Goal: Transaction & Acquisition: Purchase product/service

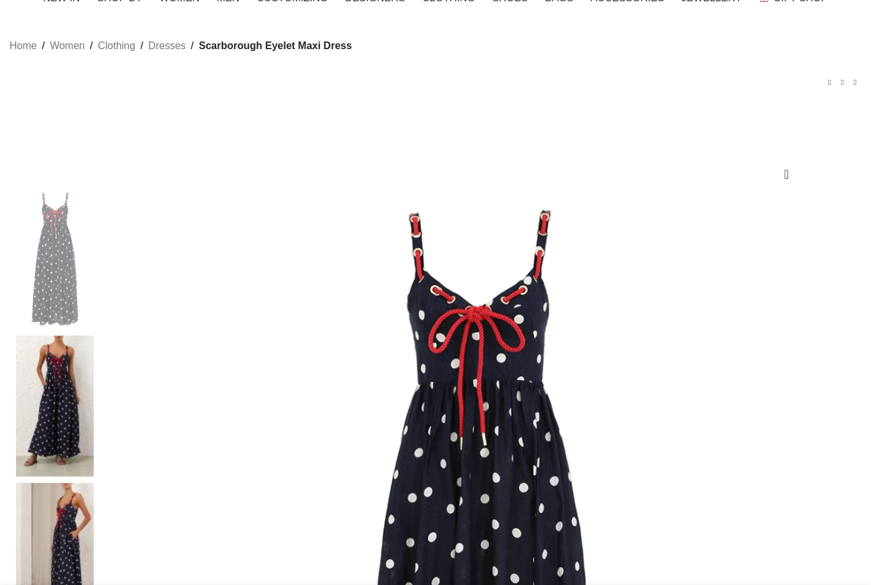
scroll to position [47, 0]
click at [94, 483] on img at bounding box center [55, 553] width 78 height 141
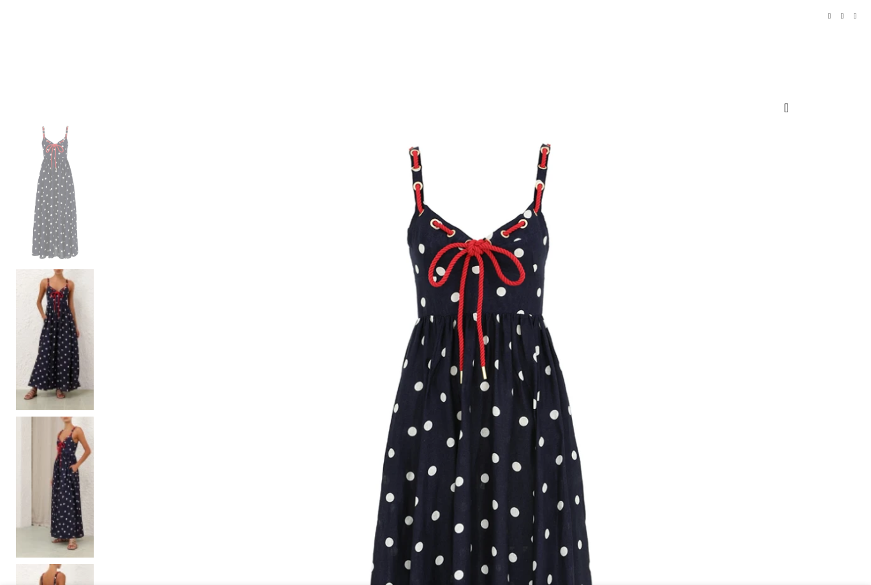
scroll to position [0, 403]
click at [356, 386] on img at bounding box center [477, 499] width 755 height 755
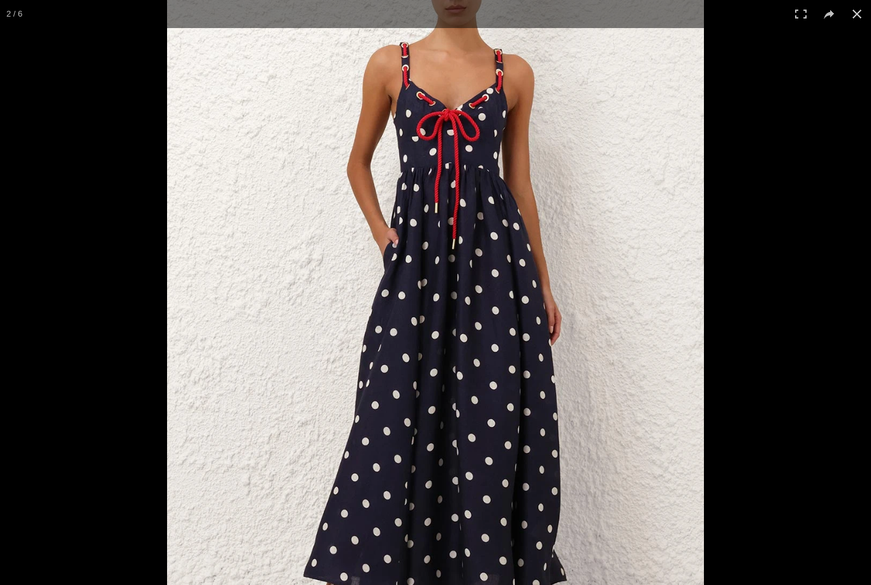
scroll to position [0, 940]
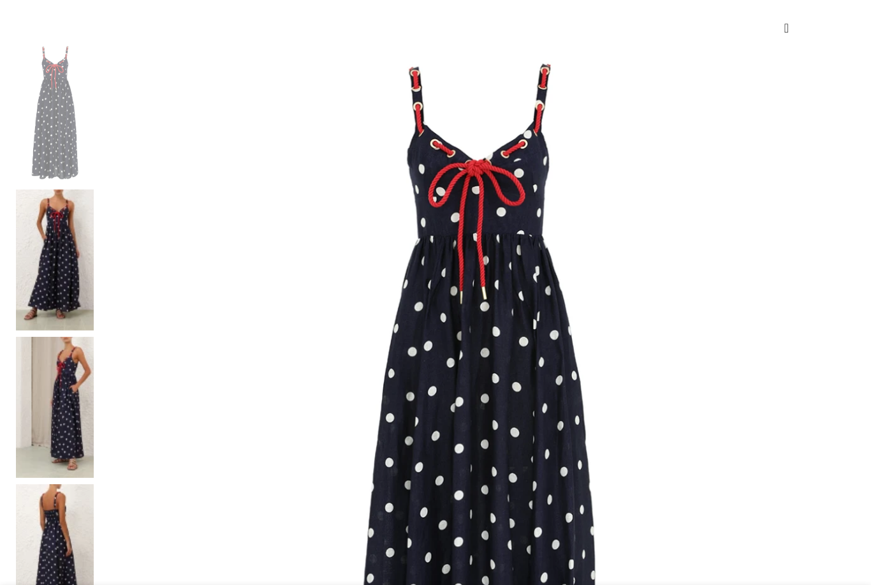
scroll to position [0, 1074]
click at [89, 484] on img at bounding box center [55, 554] width 78 height 141
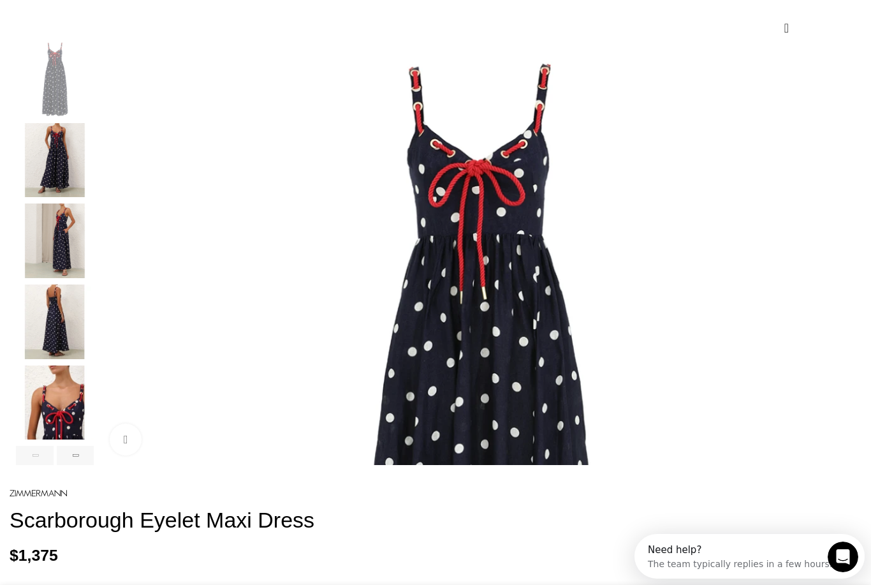
scroll to position [0, 1208]
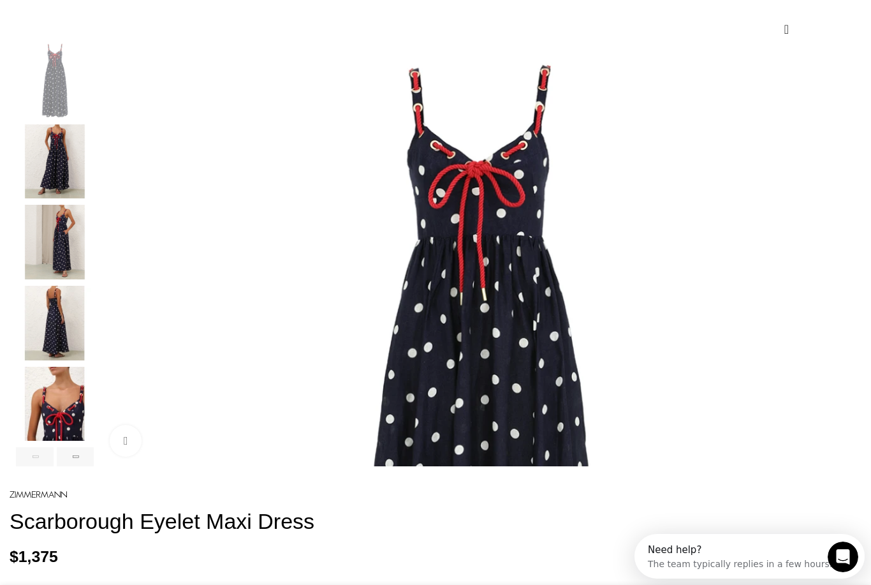
click at [94, 410] on img "5 / 6" at bounding box center [55, 404] width 78 height 75
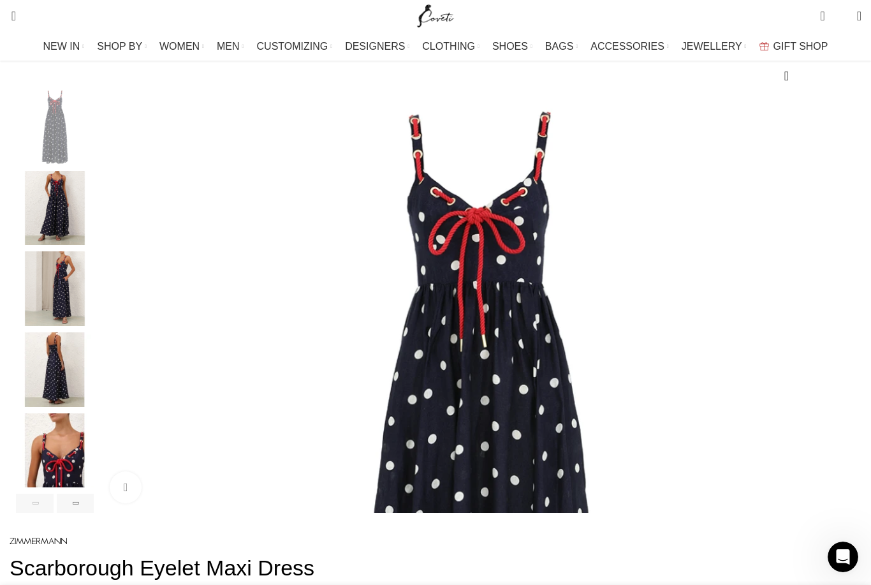
scroll to position [0, 1342]
click at [89, 379] on img "4 / 6" at bounding box center [55, 369] width 78 height 75
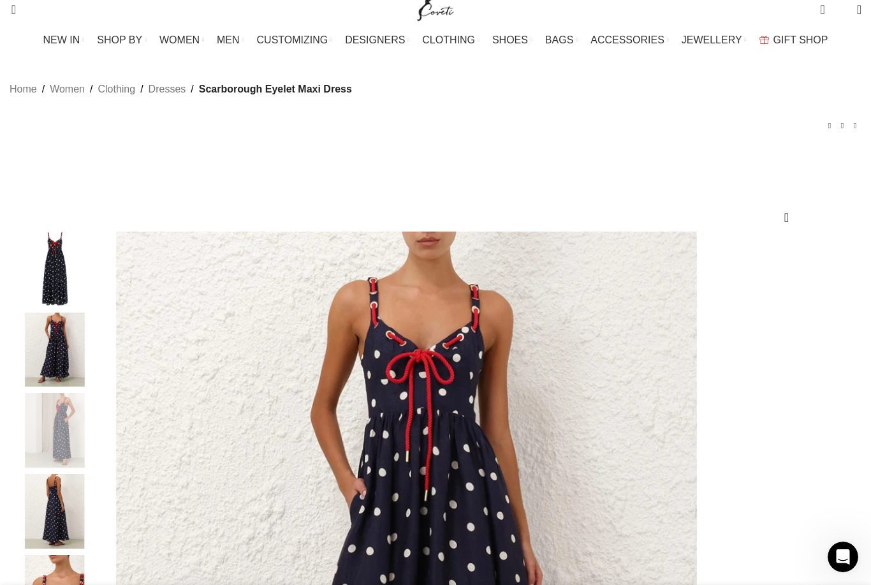
scroll to position [0, 0]
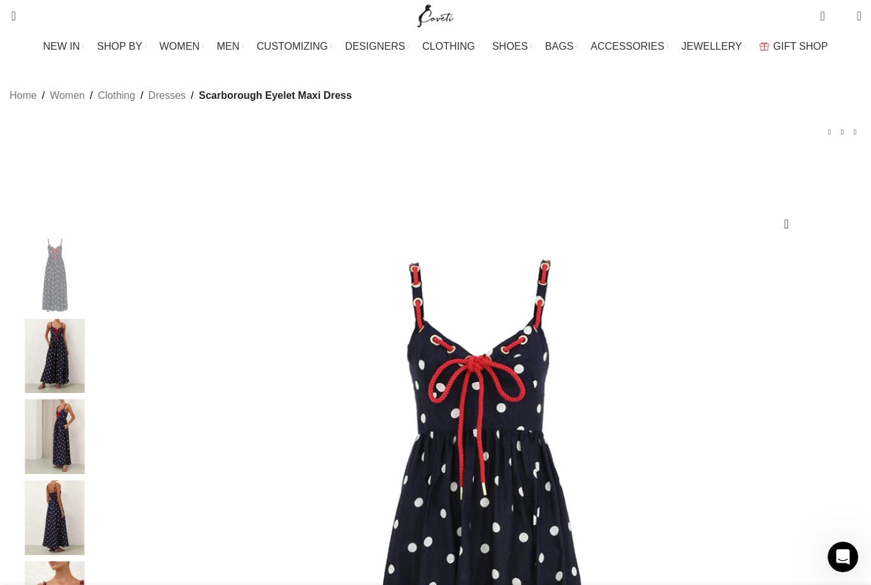
click at [842, 465] on div "Next slide" at bounding box center [858, 450] width 32 height 32
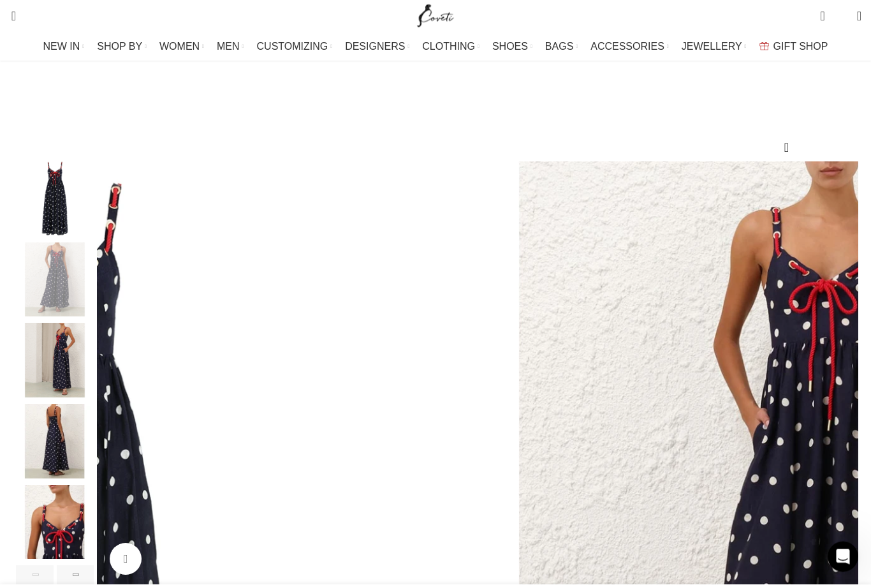
scroll to position [75, 0]
click at [842, 386] on div "Next slide" at bounding box center [858, 374] width 32 height 32
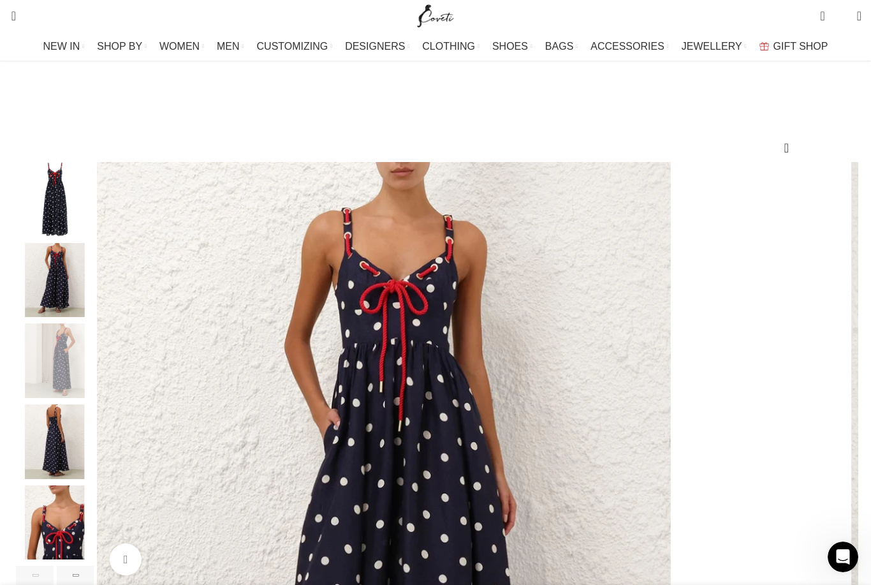
click at [842, 390] on div "Next slide" at bounding box center [858, 374] width 32 height 32
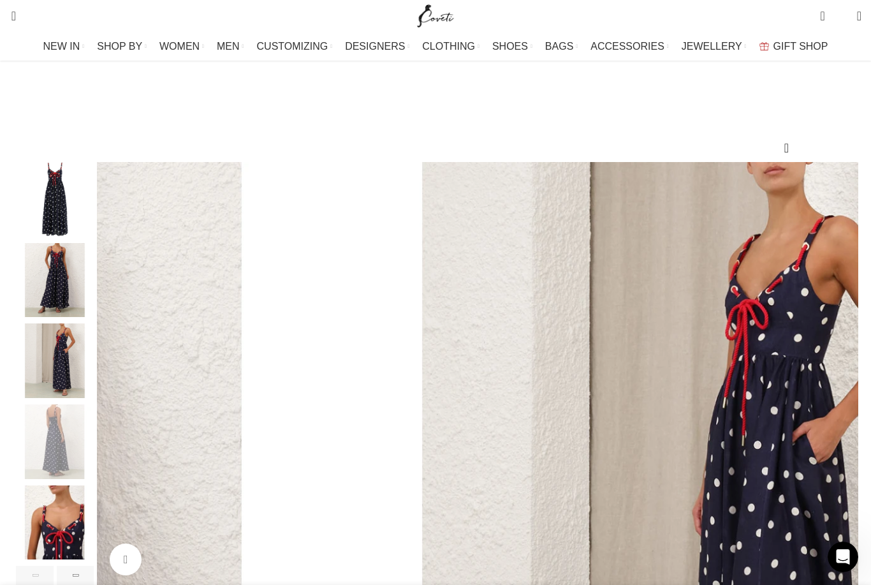
scroll to position [0, 1610]
